Goal: Information Seeking & Learning: Understand process/instructions

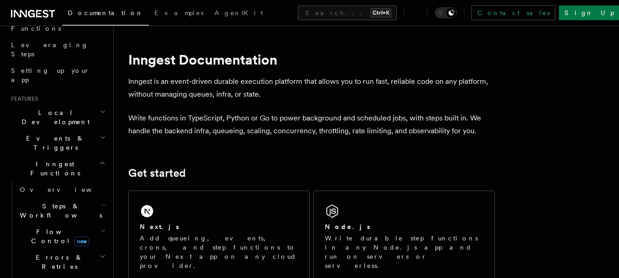
scroll to position [183, 0]
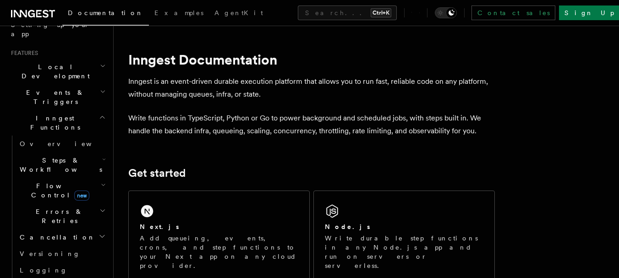
click at [70, 110] on h2 "Inngest Functions" at bounding box center [57, 123] width 100 height 26
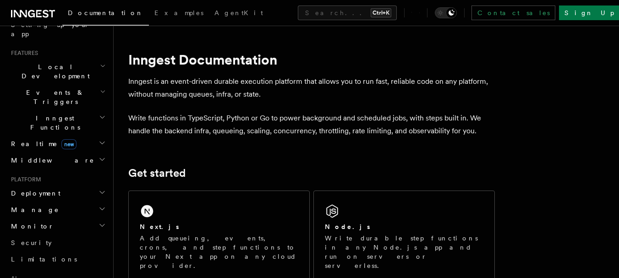
click at [62, 114] on span "Inngest Functions" at bounding box center [53, 123] width 92 height 18
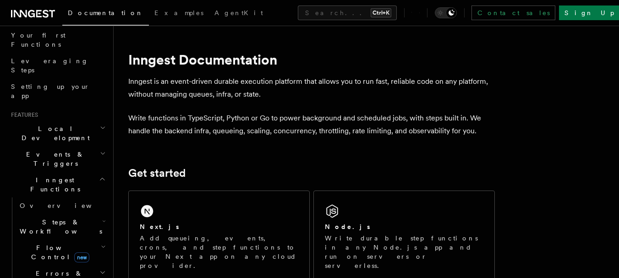
scroll to position [138, 0]
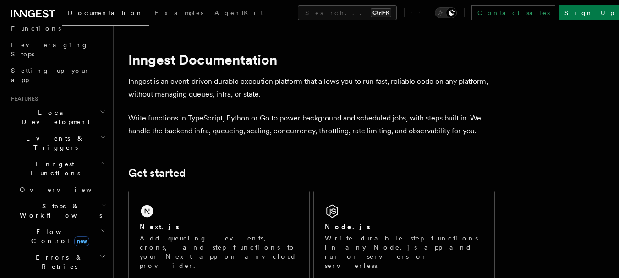
click at [44, 202] on span "Steps & Workflows" at bounding box center [59, 211] width 86 height 18
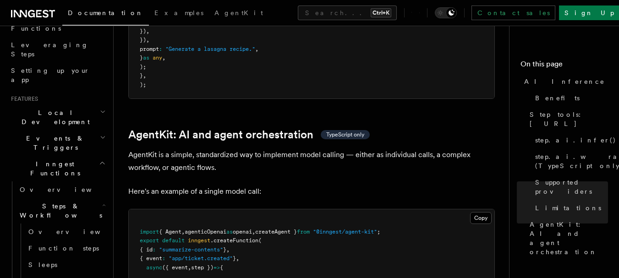
scroll to position [2613, 0]
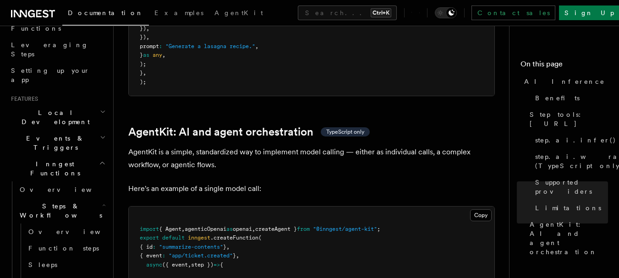
click at [246, 226] on span "openai" at bounding box center [242, 229] width 19 height 6
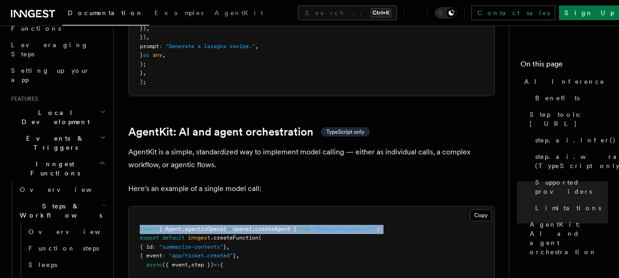
click at [246, 226] on span "openai" at bounding box center [242, 229] width 19 height 6
copy code "import { Agent , agenticOpenai as openai , createAgent } from "@inngest/agent-k…"
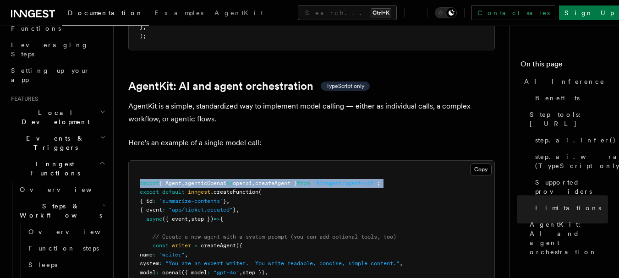
scroll to position [2705, 0]
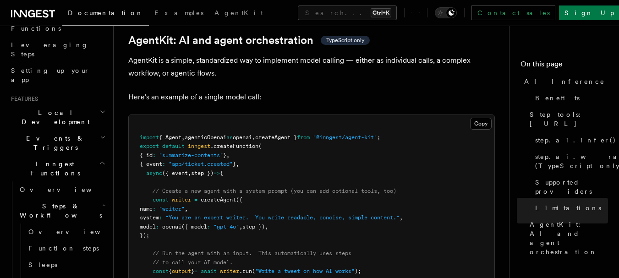
click at [292, 215] on span ""You are an expert writer. You write readable, concise, simple content."" at bounding box center [282, 218] width 234 height 6
drag, startPoint x: 152, startPoint y: 155, endPoint x: 198, endPoint y: 191, distance: 58.2
click at [198, 191] on pre "import { Agent , agenticOpenai as openai , createAgent } from "@inngest/agent-k…" at bounding box center [312, 213] width 366 height 197
copy code "const writer = createAgent ({ name : "writer" , system : "You are an expert wri…"
